Goal: Task Accomplishment & Management: Manage account settings

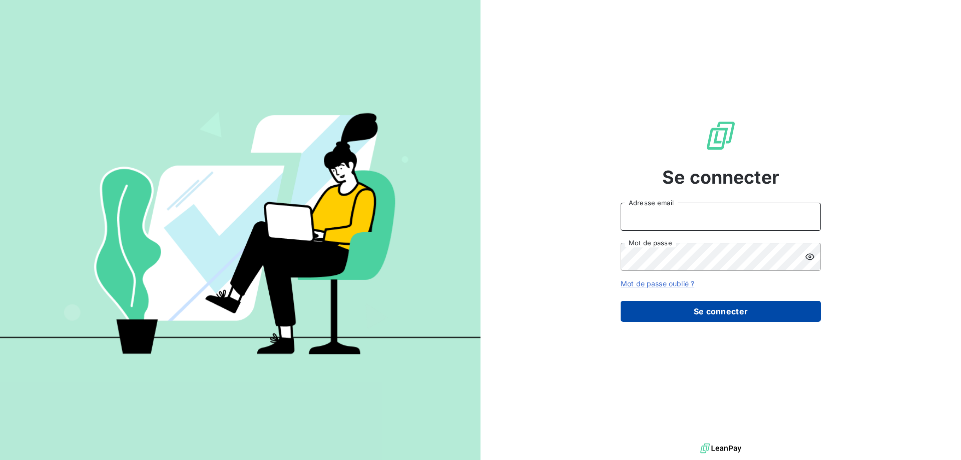
type input "[EMAIL_ADDRESS][DOMAIN_NAME]"
click at [723, 311] on button "Se connecter" at bounding box center [721, 311] width 200 height 21
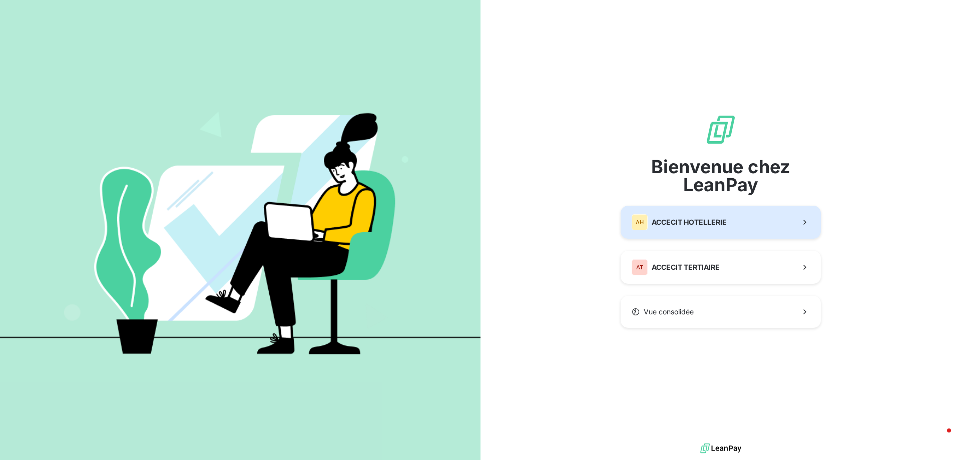
click at [700, 221] on span "ACCECIT HOTELLERIE" at bounding box center [689, 222] width 75 height 10
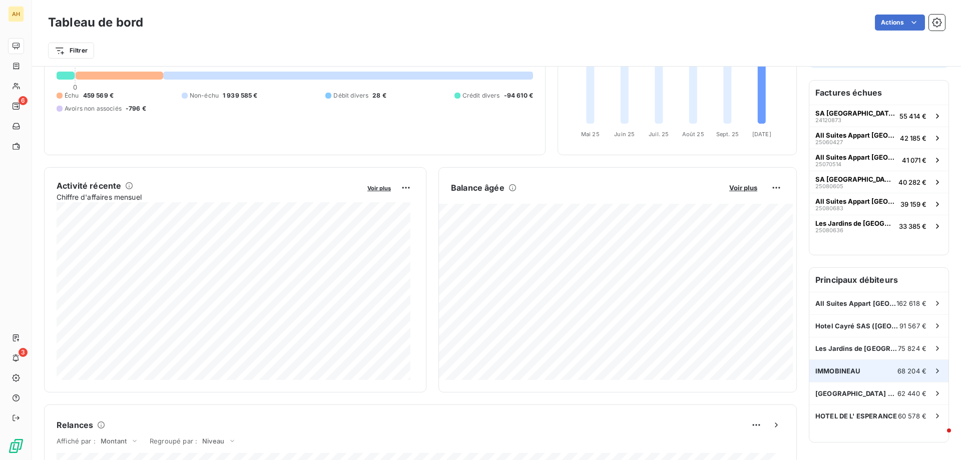
scroll to position [101, 0]
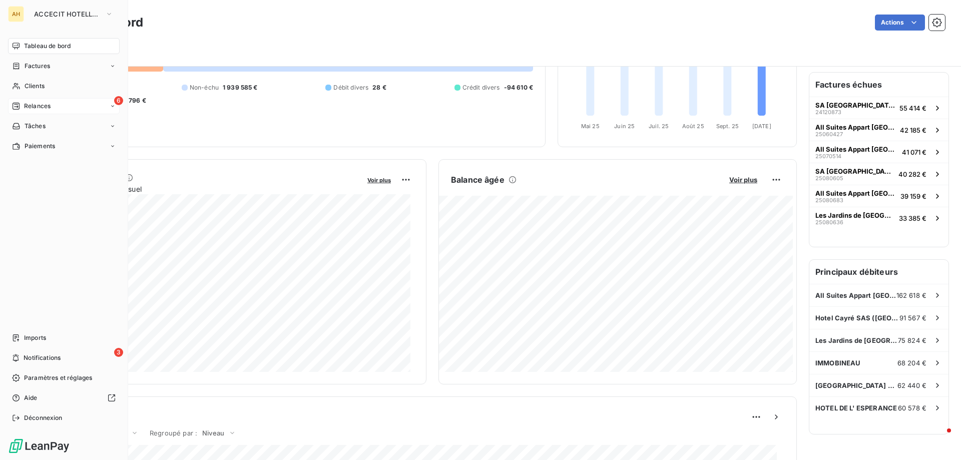
click at [45, 105] on span "Relances" at bounding box center [37, 106] width 27 height 9
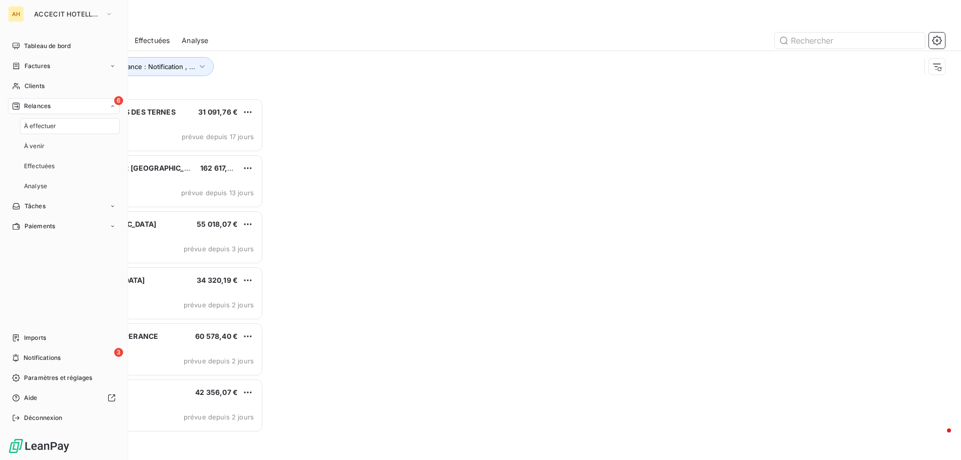
scroll to position [354, 208]
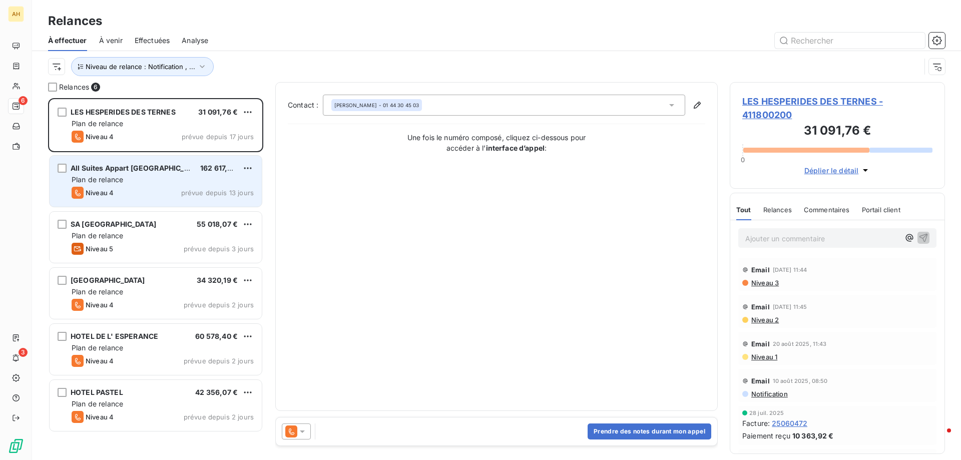
click at [133, 184] on div "Plan de relance" at bounding box center [163, 180] width 182 height 10
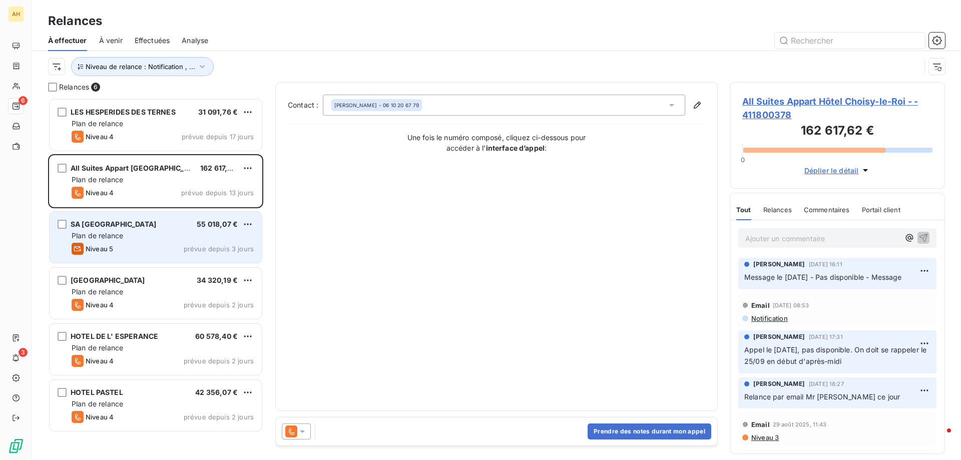
click at [139, 242] on div "SA [GEOGRAPHIC_DATA] 55 018,07 € Plan de relance Niveau 5 prévue depuis 3 jours" at bounding box center [156, 237] width 212 height 51
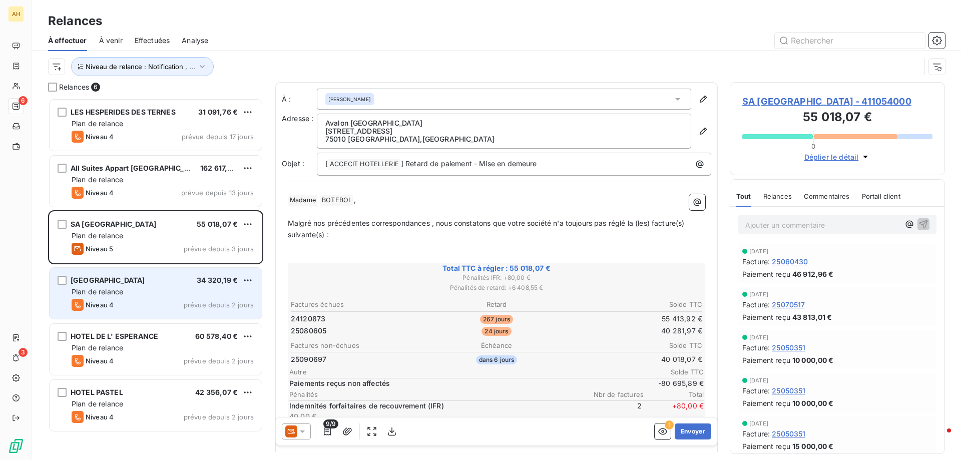
click at [159, 289] on div "Plan de relance" at bounding box center [163, 292] width 182 height 10
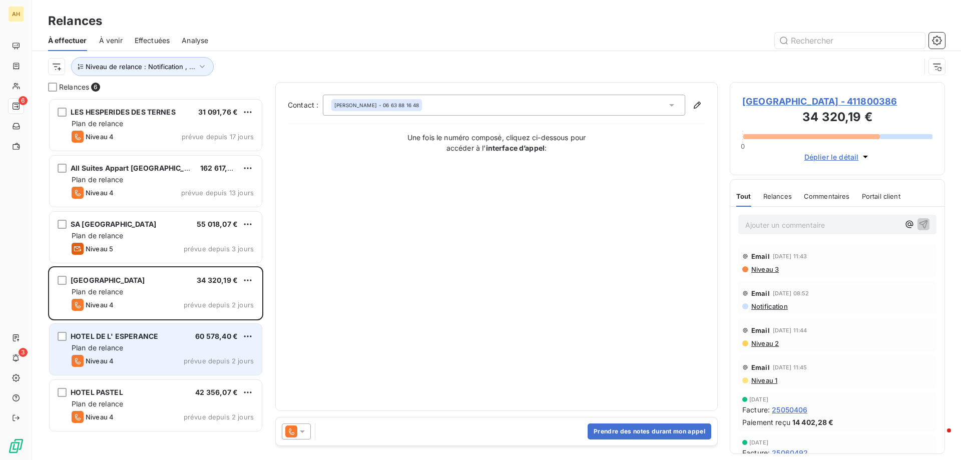
click at [150, 340] on span "HOTEL DE L' ESPERANCE" at bounding box center [115, 336] width 88 height 9
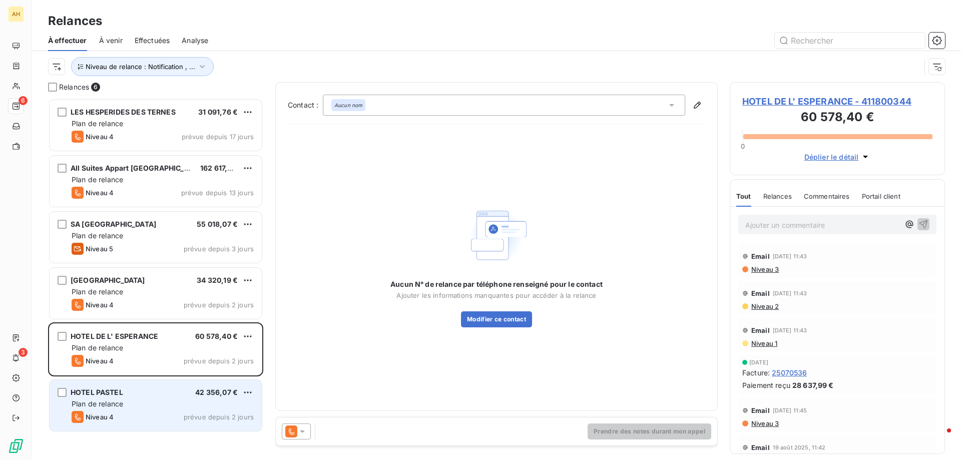
click at [168, 390] on div "HOTEL PASTEL 42 356,07 €" at bounding box center [163, 392] width 182 height 9
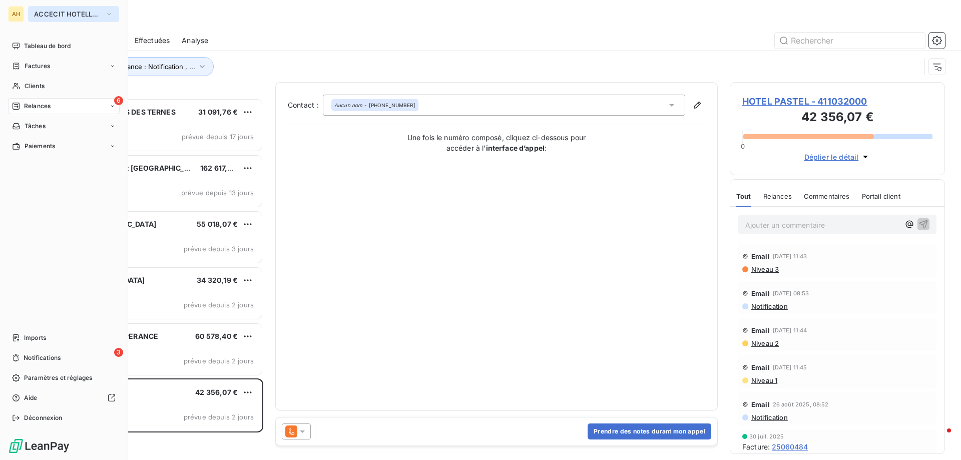
click at [66, 20] on button "ACCECIT HOTELLERIE" at bounding box center [73, 14] width 91 height 16
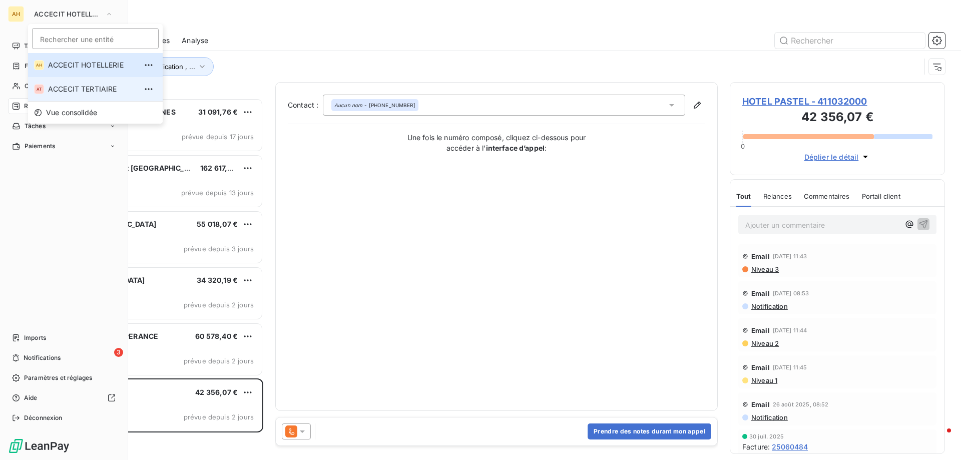
click at [89, 94] on span "ACCECIT TERTIAIRE" at bounding box center [92, 89] width 89 height 10
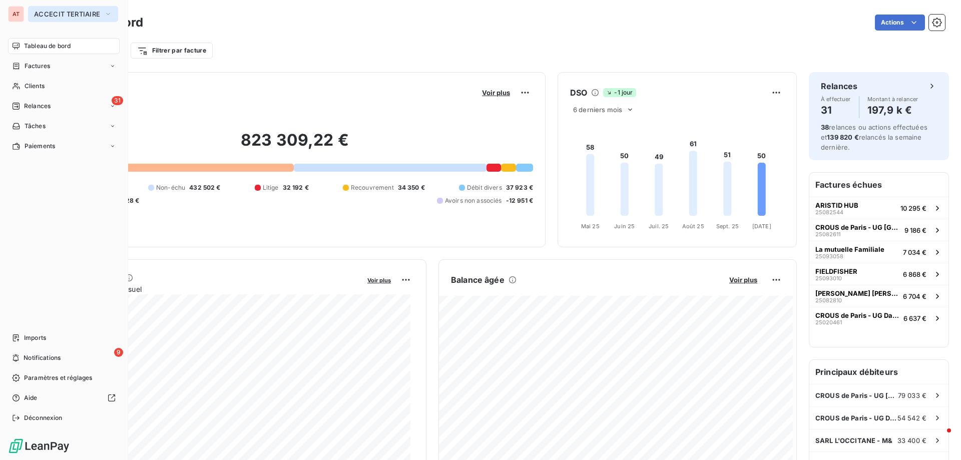
click at [55, 13] on span "ACCECIT TERTIAIRE" at bounding box center [67, 14] width 66 height 8
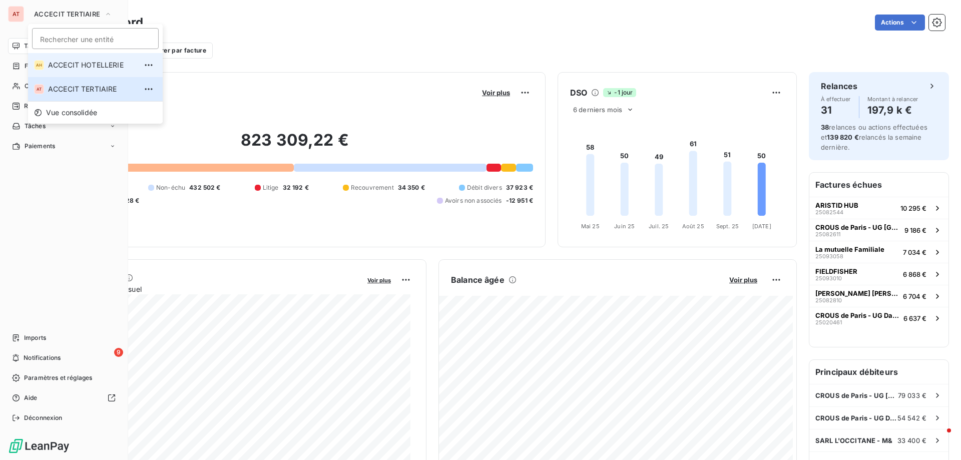
click at [71, 65] on span "ACCECIT HOTELLERIE" at bounding box center [92, 65] width 89 height 10
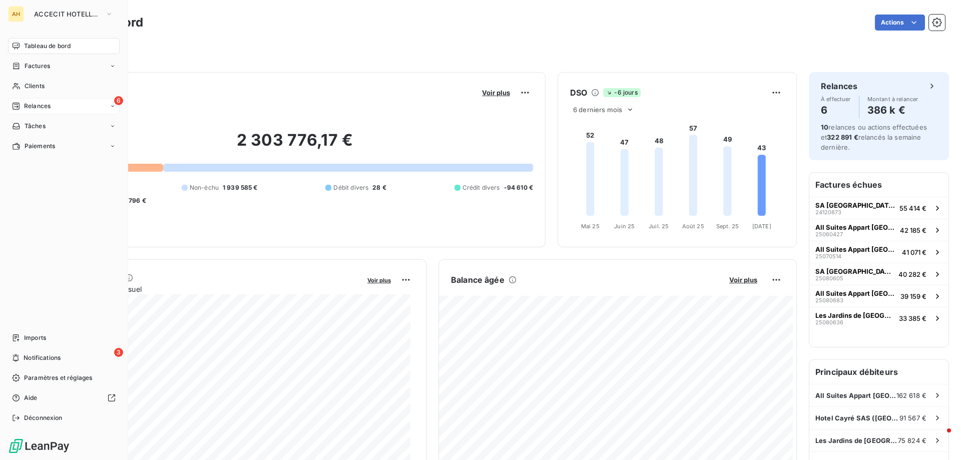
click at [24, 110] on span "Relances" at bounding box center [37, 106] width 27 height 9
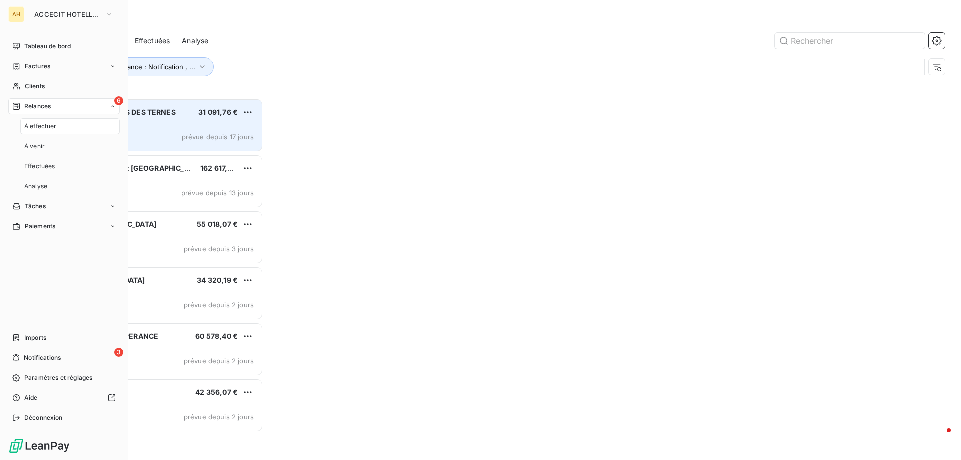
scroll to position [354, 208]
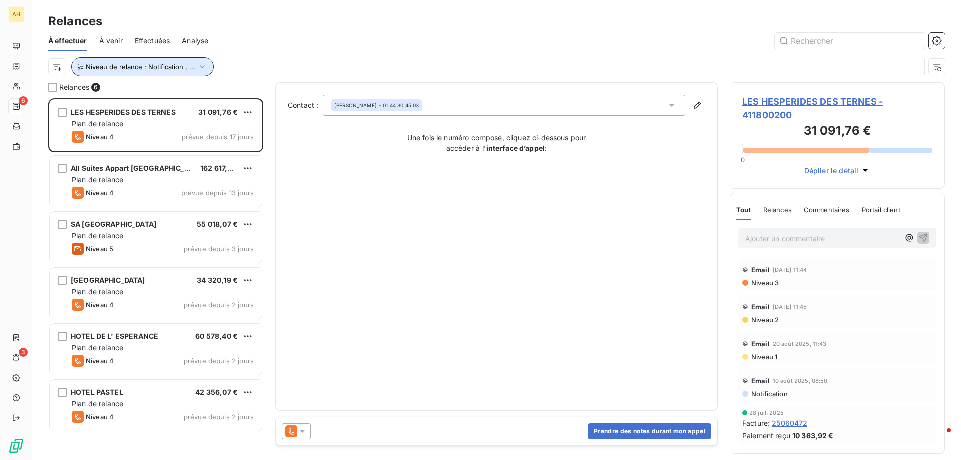
click at [168, 64] on span "Niveau de relance : Notification , ..." at bounding box center [141, 67] width 110 height 8
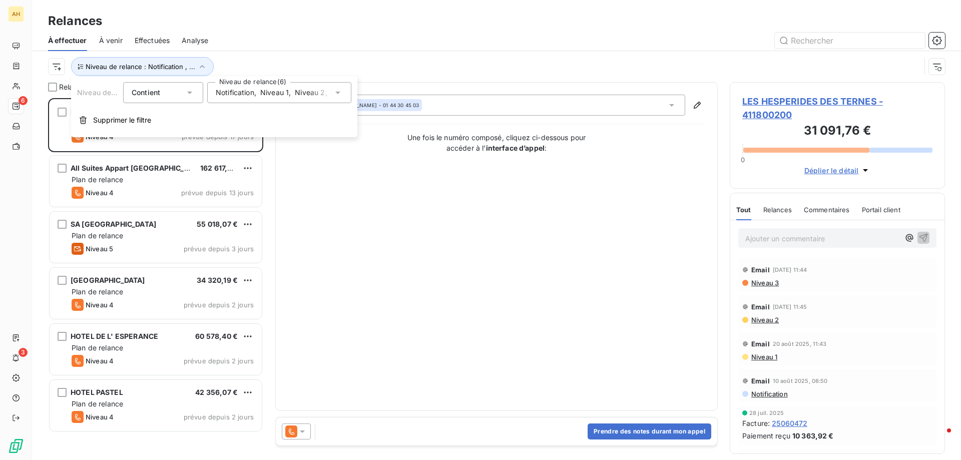
click at [268, 99] on div "Notification , Niveau 1 , [PERSON_NAME] 2 , [PERSON_NAME] 3 , [PERSON_NAME] 4 ,…" at bounding box center [279, 92] width 144 height 21
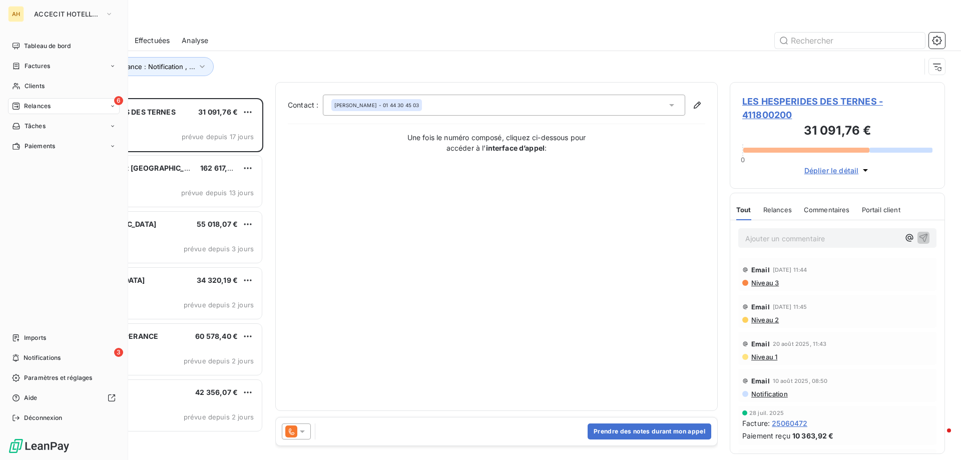
click at [13, 10] on div "AH" at bounding box center [16, 14] width 16 height 16
click at [44, 12] on span "ACCECIT HOTELLERIE" at bounding box center [67, 14] width 67 height 8
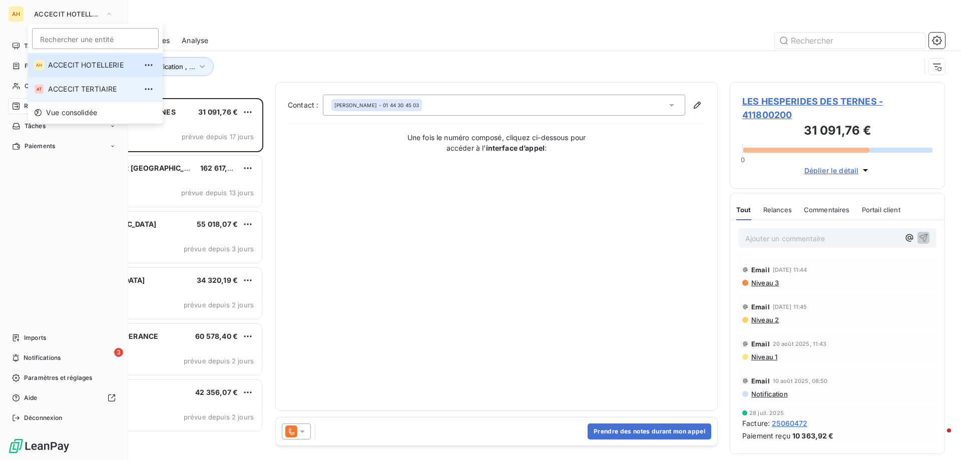
click at [72, 92] on span "ACCECIT TERTIAIRE" at bounding box center [92, 89] width 89 height 10
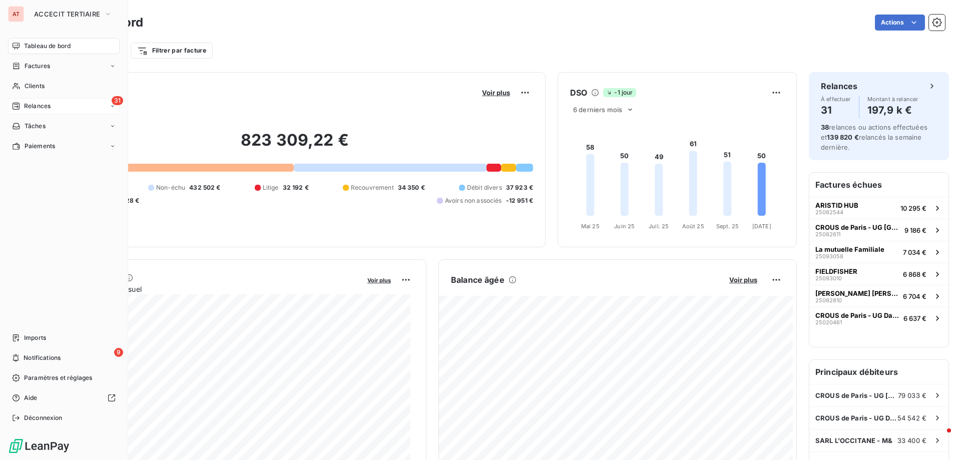
click at [54, 104] on div "31 Relances" at bounding box center [64, 106] width 112 height 16
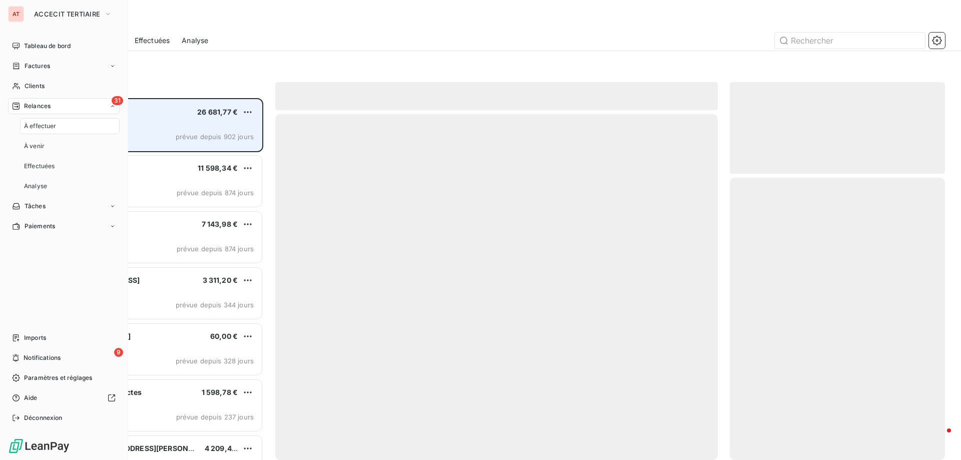
scroll to position [354, 208]
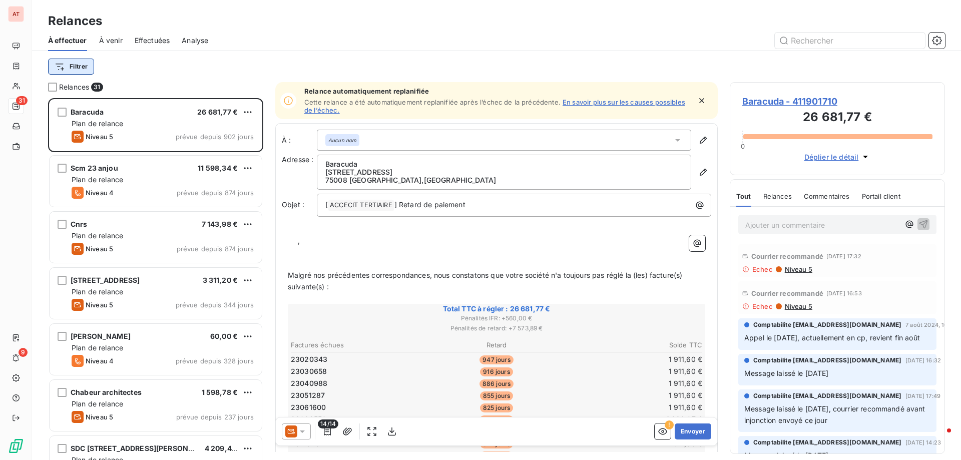
click at [73, 64] on html "AT 31 9 Relances À effectuer À venir Effectuées Analyse Filtrer Relances 31 Bar…" at bounding box center [480, 230] width 961 height 460
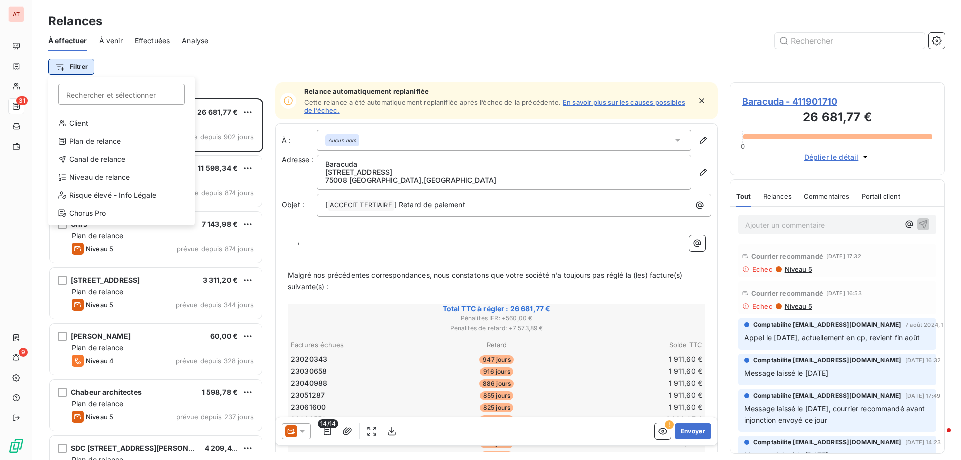
click at [63, 69] on html "AT 31 9 Relances À effectuer À venir Effectuées Analyse Filtrer Rechercher et s…" at bounding box center [480, 230] width 961 height 460
click at [113, 182] on div "Niveau de relance" at bounding box center [121, 177] width 139 height 16
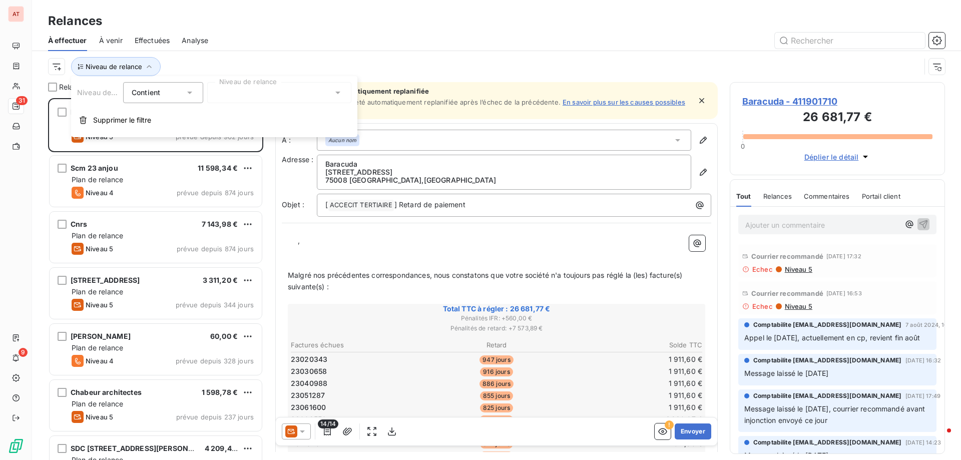
click at [241, 93] on div at bounding box center [279, 92] width 144 height 21
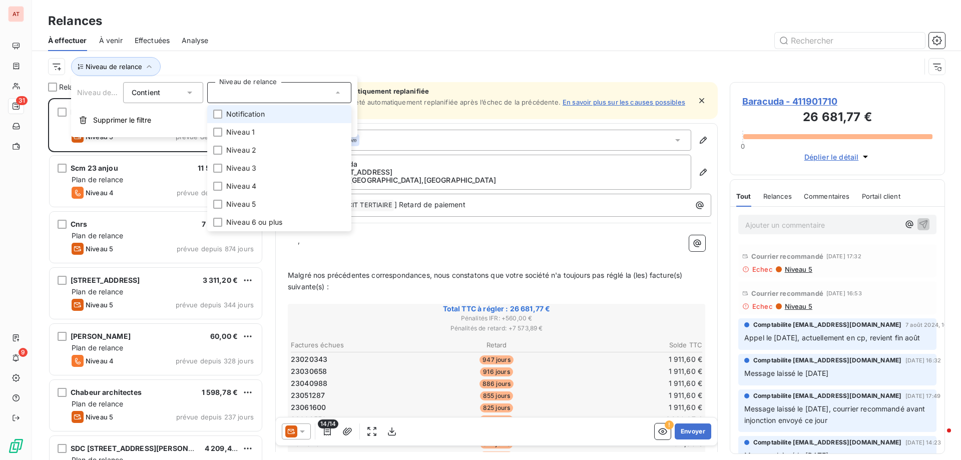
drag, startPoint x: 222, startPoint y: 115, endPoint x: 219, endPoint y: 121, distance: 6.5
click at [221, 115] on div at bounding box center [217, 114] width 9 height 9
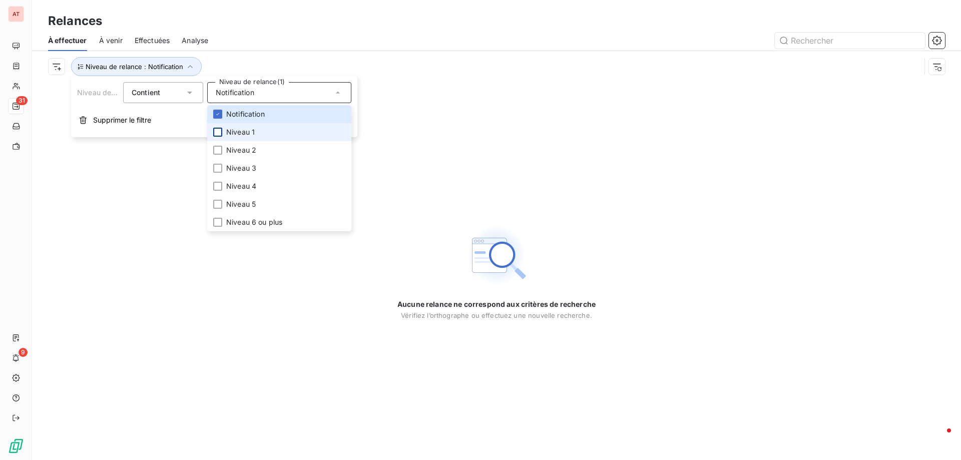
click at [216, 131] on div at bounding box center [217, 132] width 9 height 9
click at [219, 153] on div at bounding box center [217, 150] width 9 height 9
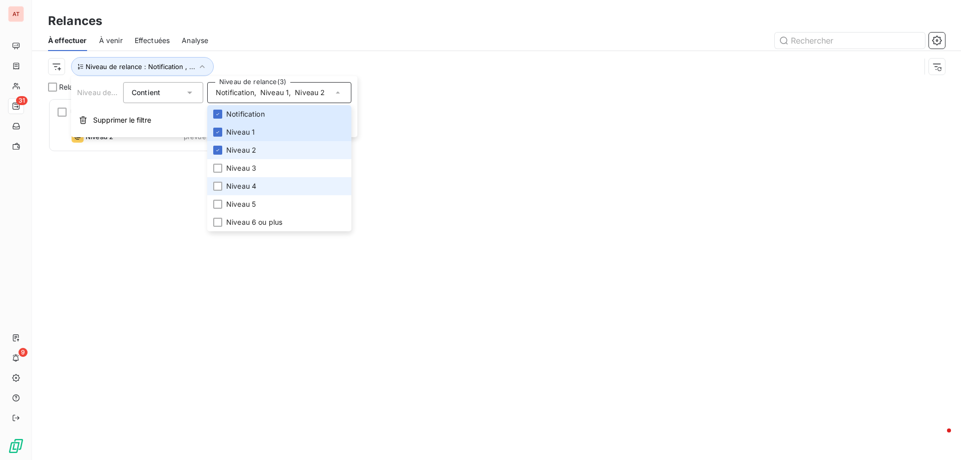
scroll to position [8, 8]
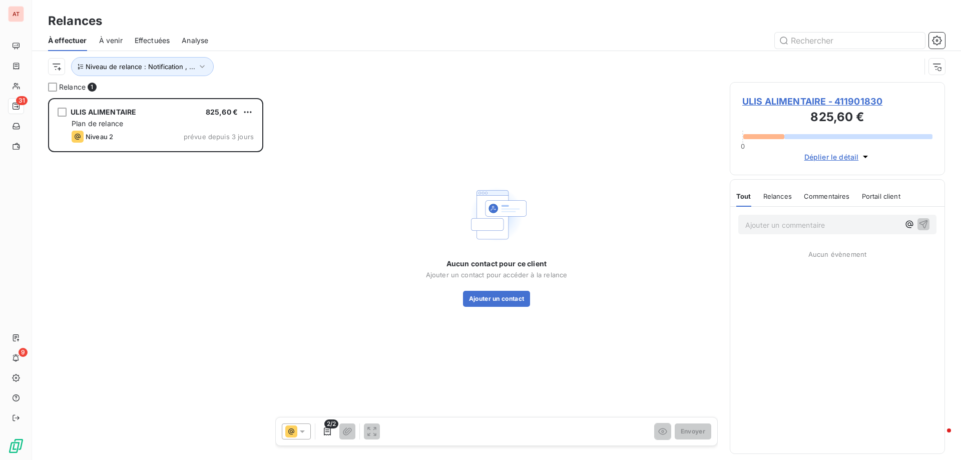
click at [139, 204] on div "ULIS ALIMENTAIRE 825,60 € Plan de relance Niveau 2 prévue depuis 3 jours" at bounding box center [155, 279] width 215 height 362
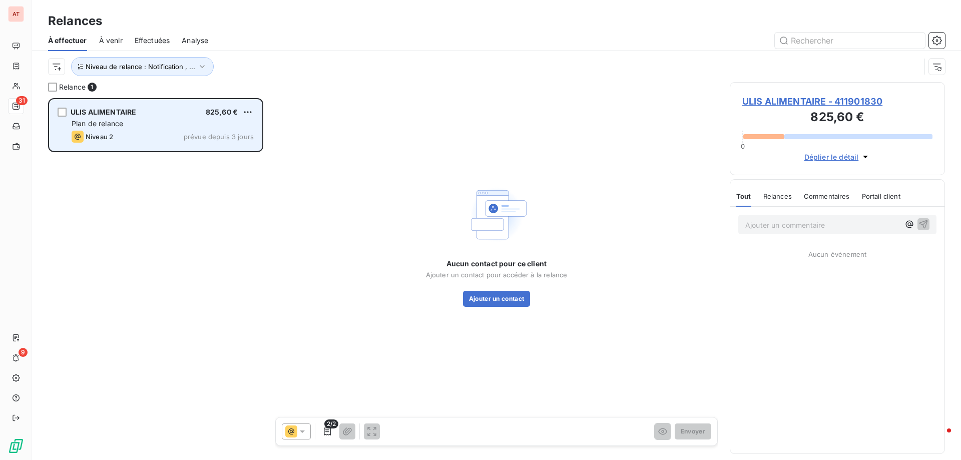
click at [171, 114] on div "ULIS ALIMENTAIRE 825,60 €" at bounding box center [163, 112] width 182 height 9
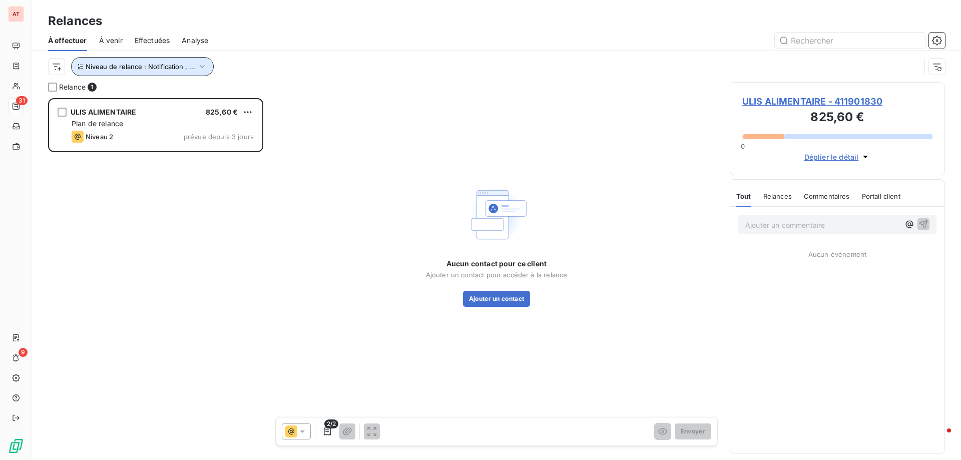
click at [141, 65] on span "Niveau de relance : Notification , ..." at bounding box center [141, 67] width 110 height 8
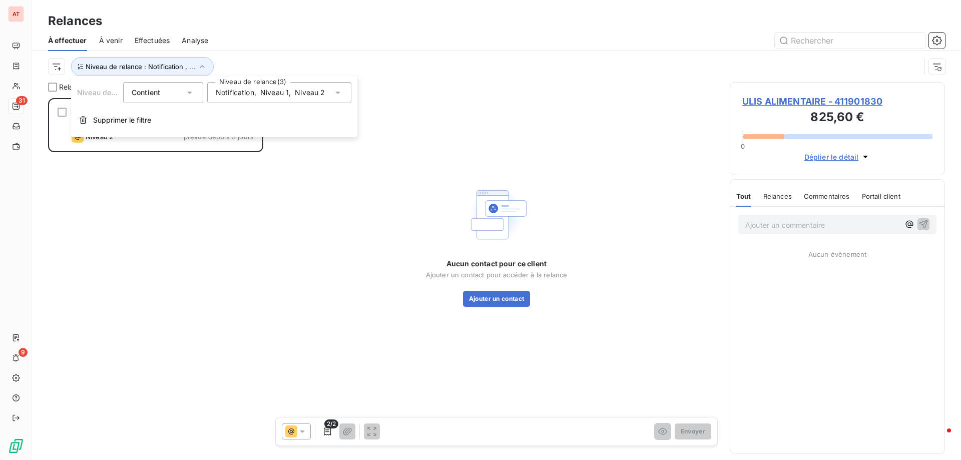
click at [265, 87] on div "Notification , Niveau 1 , Niveau 2" at bounding box center [279, 92] width 144 height 21
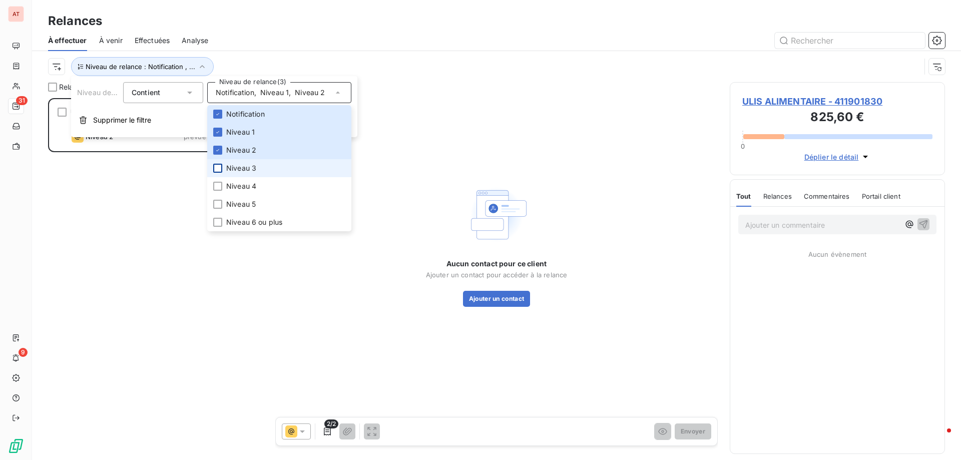
click at [220, 169] on div at bounding box center [217, 168] width 9 height 9
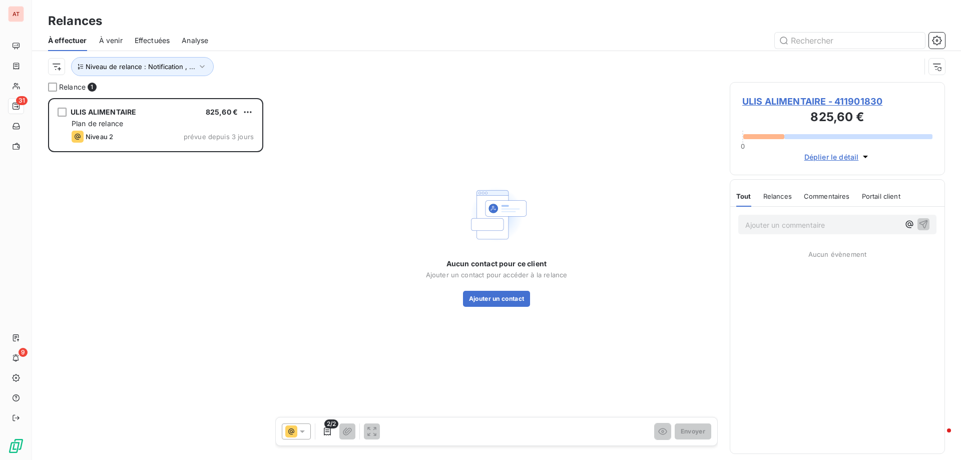
click at [392, 53] on div "Niveau de relance : Notification , ..." at bounding box center [496, 66] width 897 height 31
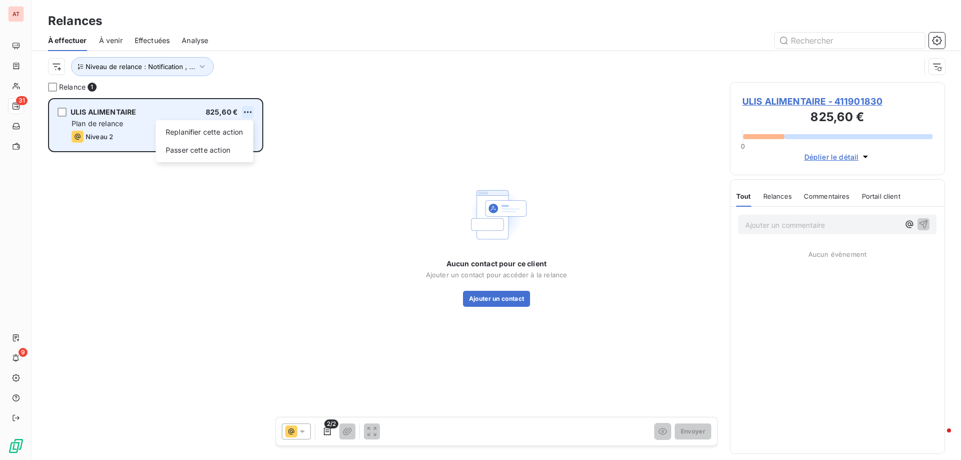
click at [252, 112] on html "AT 31 9 Relances À effectuer À venir Effectuées Analyse Niveau de relance : Not…" at bounding box center [480, 230] width 961 height 460
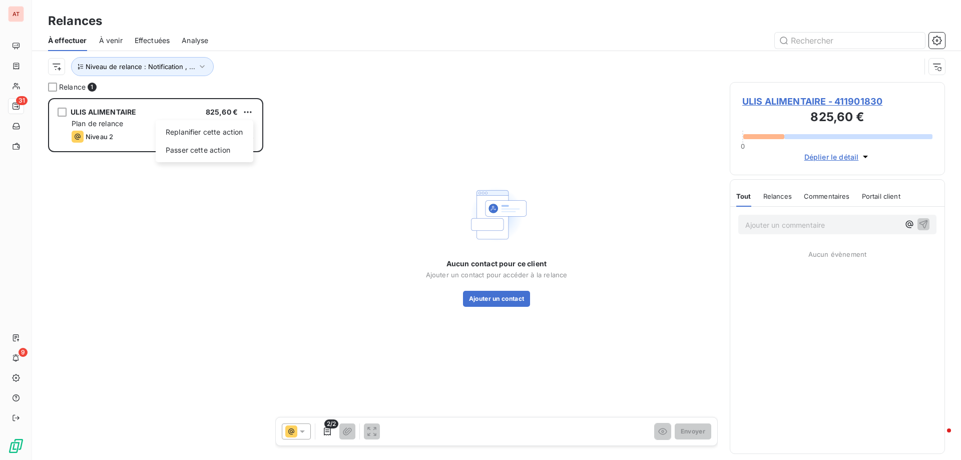
click at [156, 98] on html "AT 31 9 Relances À effectuer À venir Effectuées Analyse Niveau de relance : Not…" at bounding box center [480, 230] width 961 height 460
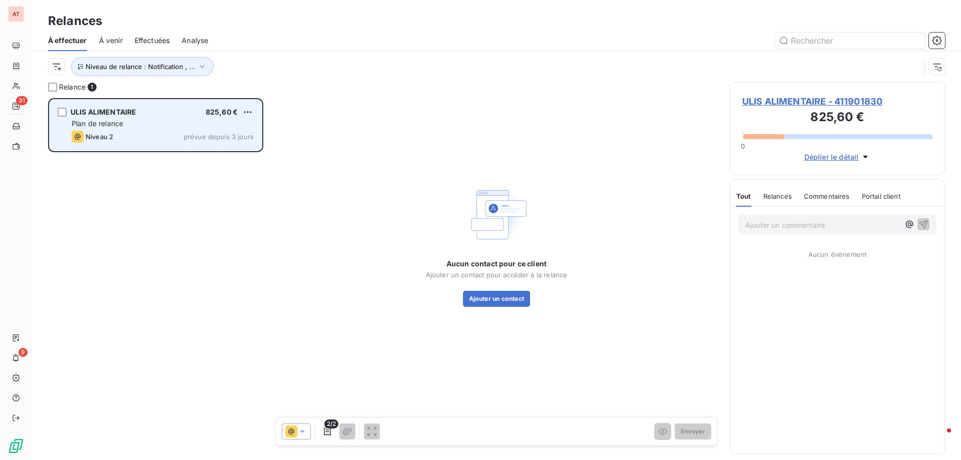
click at [154, 113] on div "ULIS ALIMENTAIRE 825,60 €" at bounding box center [163, 112] width 182 height 9
click at [92, 112] on span "ULIS ALIMENTAIRE" at bounding box center [104, 112] width 66 height 9
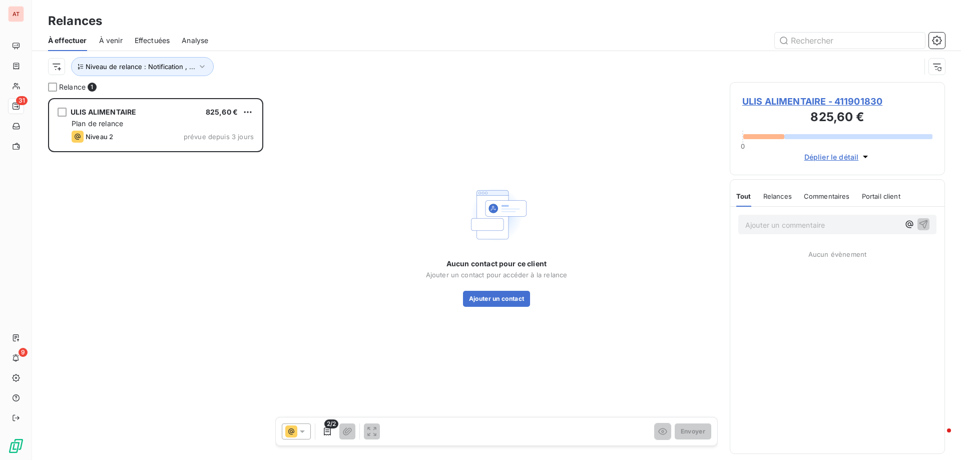
click at [263, 213] on div "Relance 1 ULIS ALIMENTAIRE 825,60 € Plan de relance Niveau 2 prévue depuis 3 jo…" at bounding box center [496, 271] width 929 height 378
